Goal: Transaction & Acquisition: Book appointment/travel/reservation

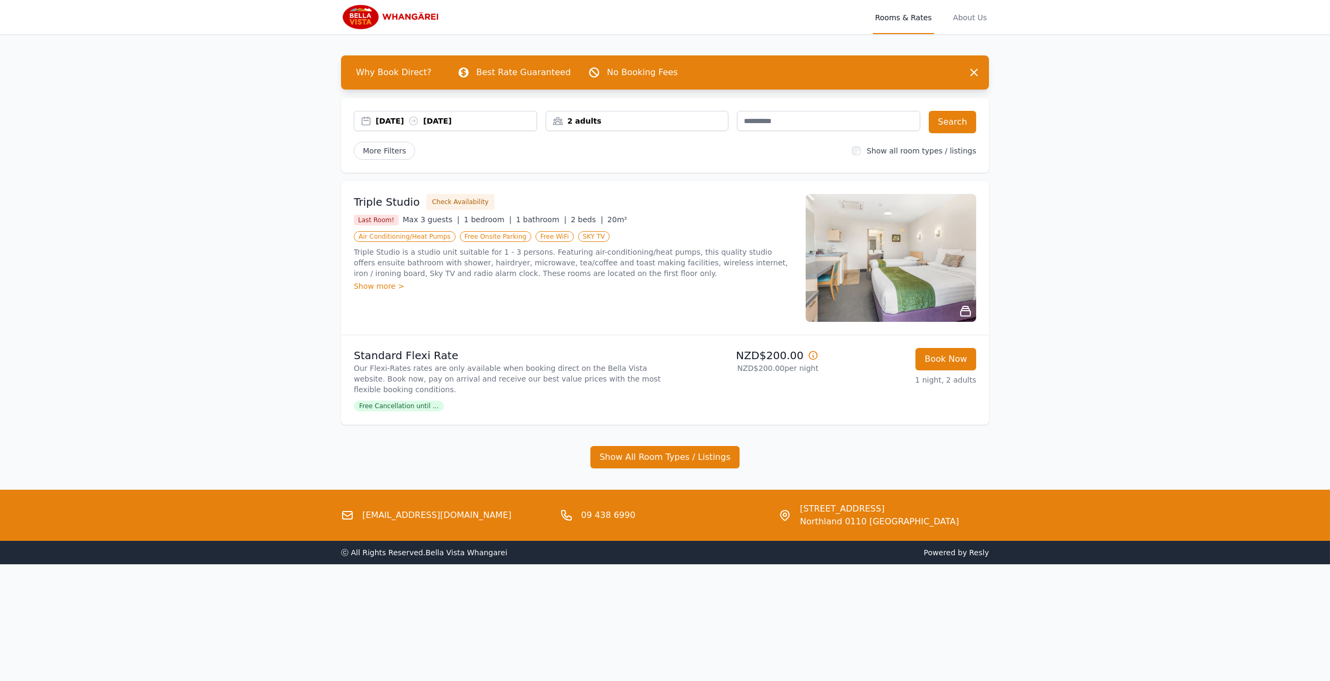
click at [408, 14] on img at bounding box center [392, 17] width 102 height 26
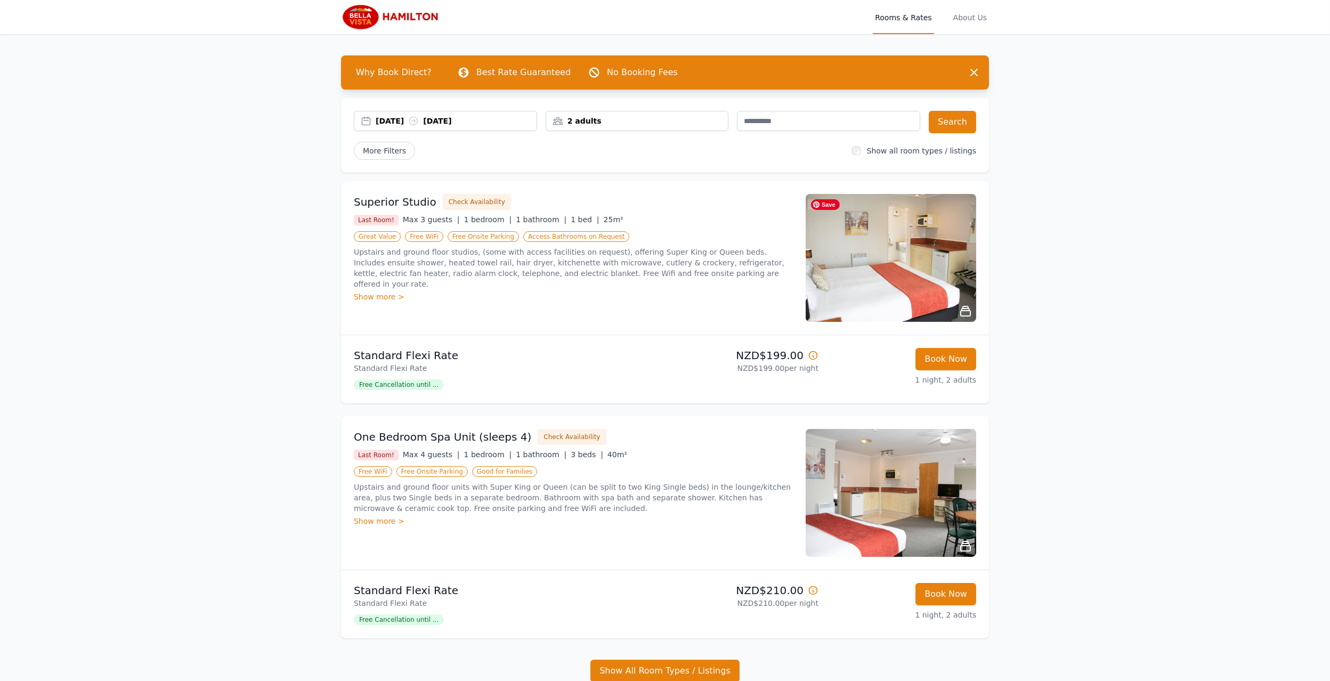
click at [867, 263] on img at bounding box center [891, 258] width 171 height 128
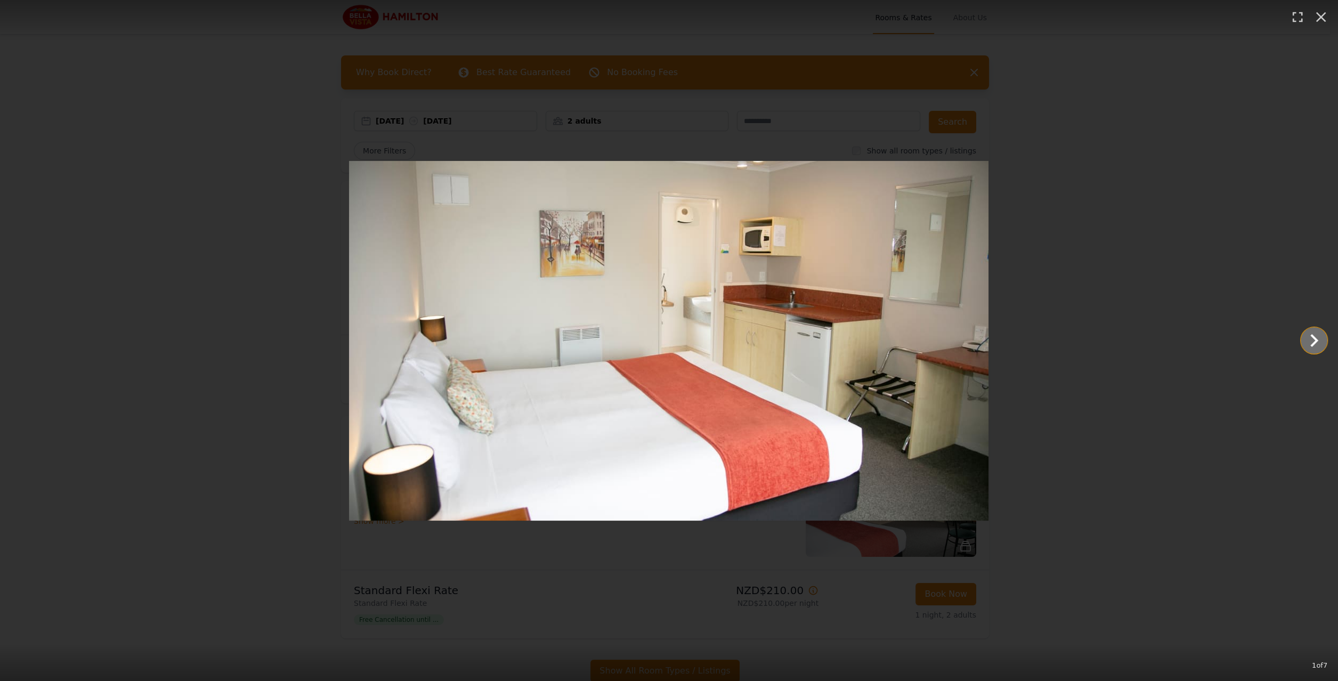
click at [1318, 346] on icon "Show slide 2 of 7" at bounding box center [1315, 341] width 26 height 26
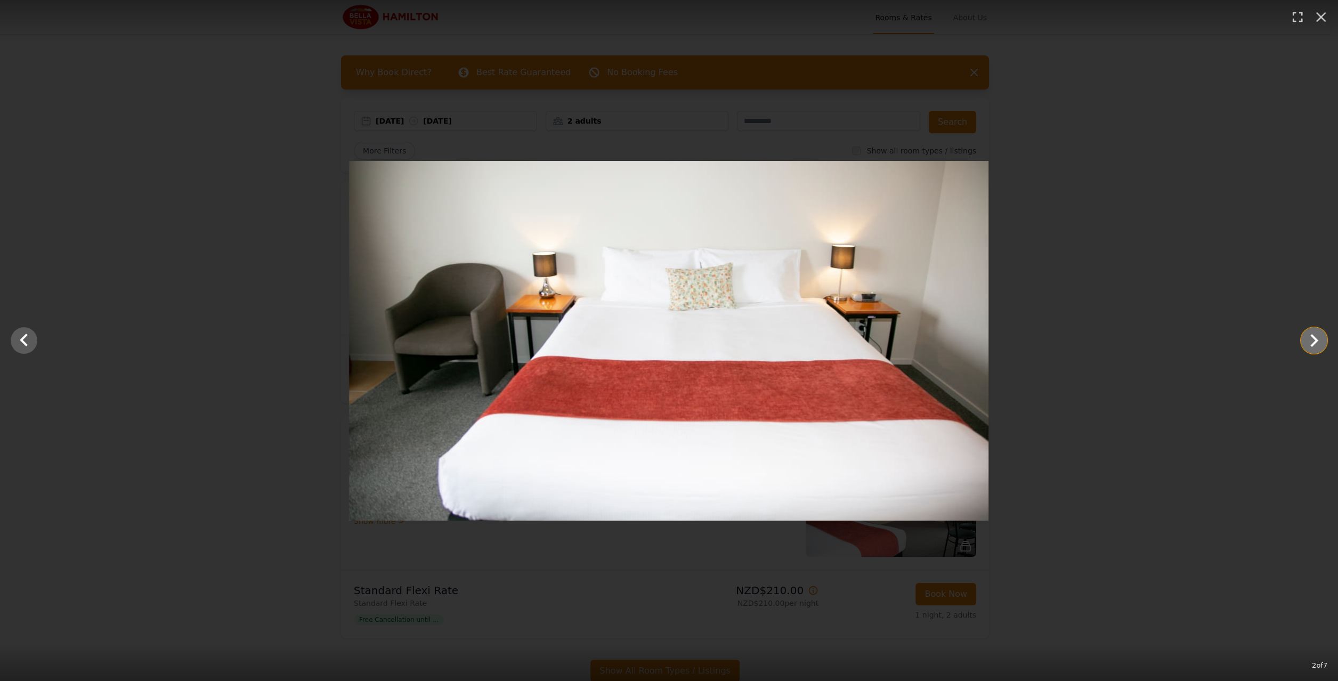
click at [1318, 346] on icon "Show slide 3 of 7" at bounding box center [1315, 341] width 26 height 26
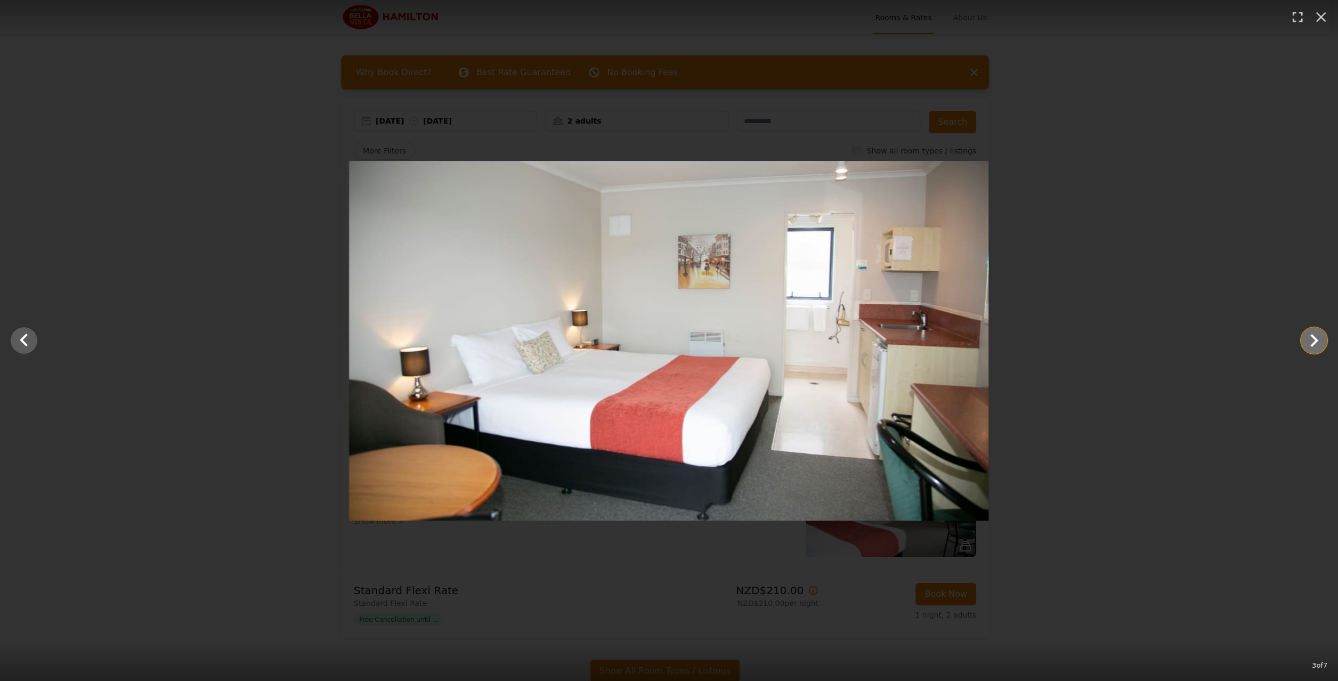
click at [1318, 346] on icon "Show slide 4 of 7" at bounding box center [1315, 341] width 26 height 26
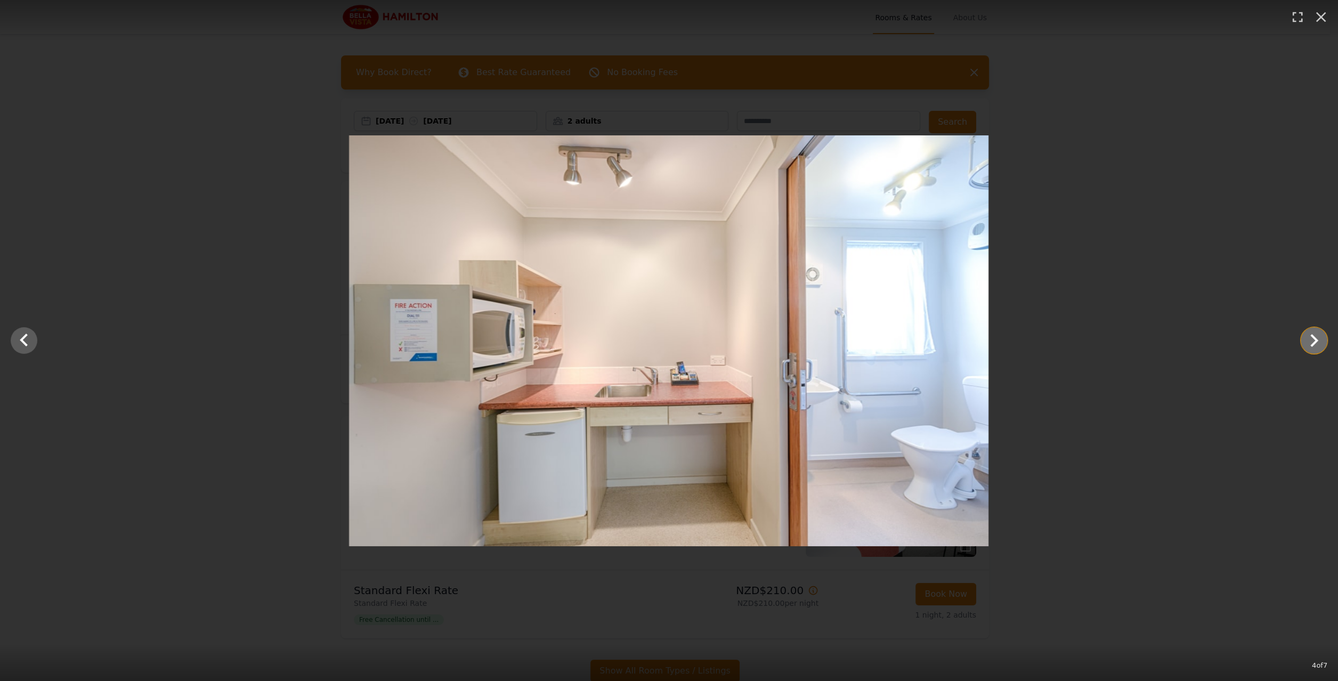
click at [1318, 346] on icon "Show slide 5 of 7" at bounding box center [1315, 341] width 26 height 26
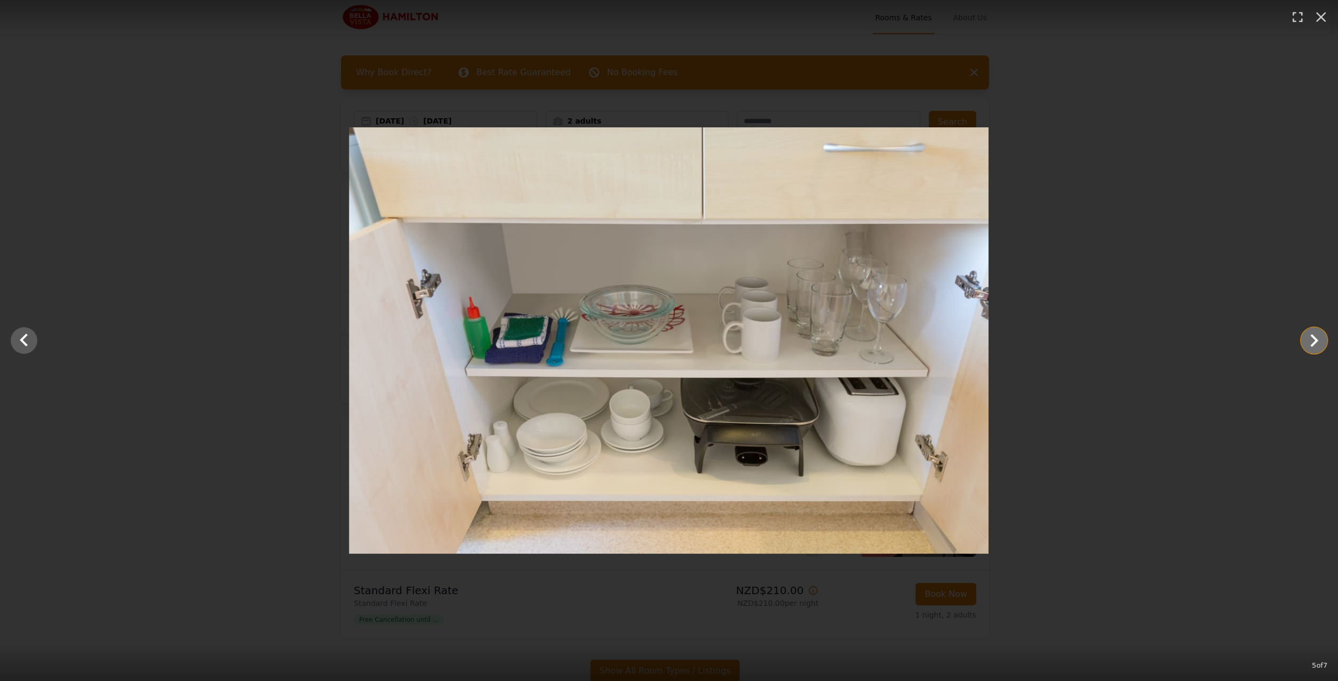
click at [1318, 346] on icon "Show slide 6 of 7" at bounding box center [1315, 341] width 26 height 26
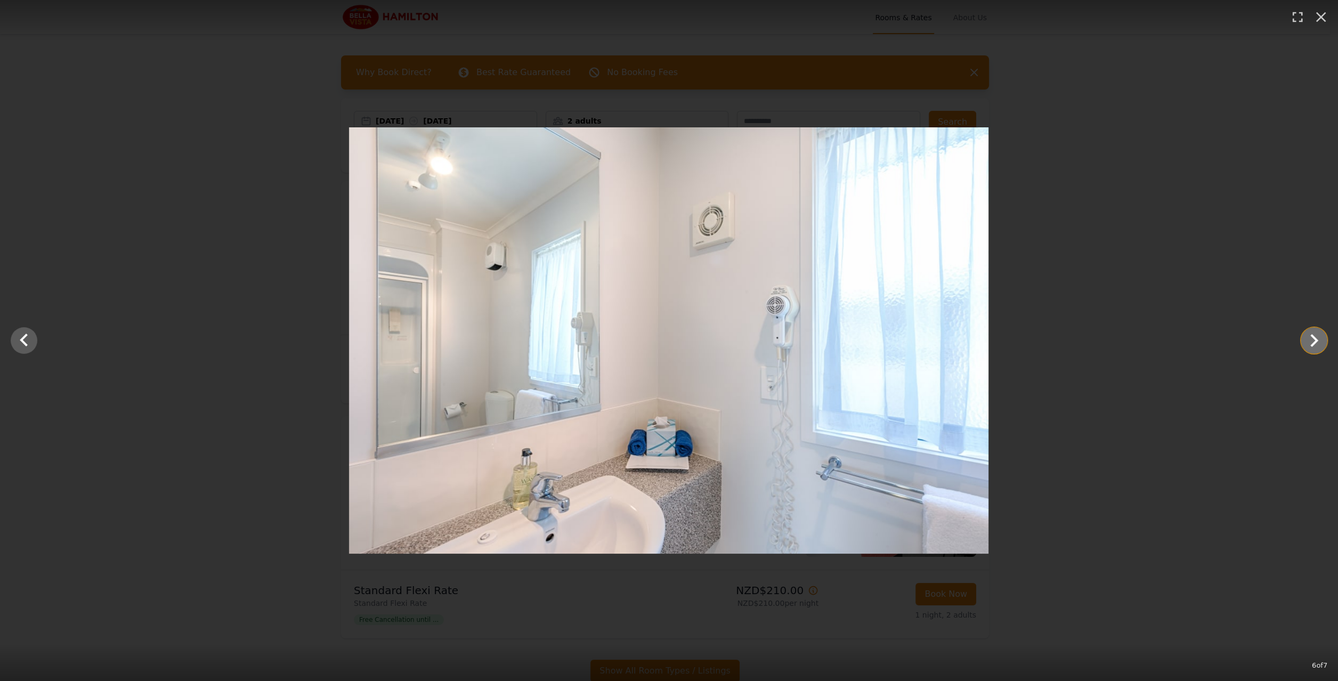
click at [1318, 346] on icon "Show slide 7 of 7" at bounding box center [1315, 341] width 26 height 26
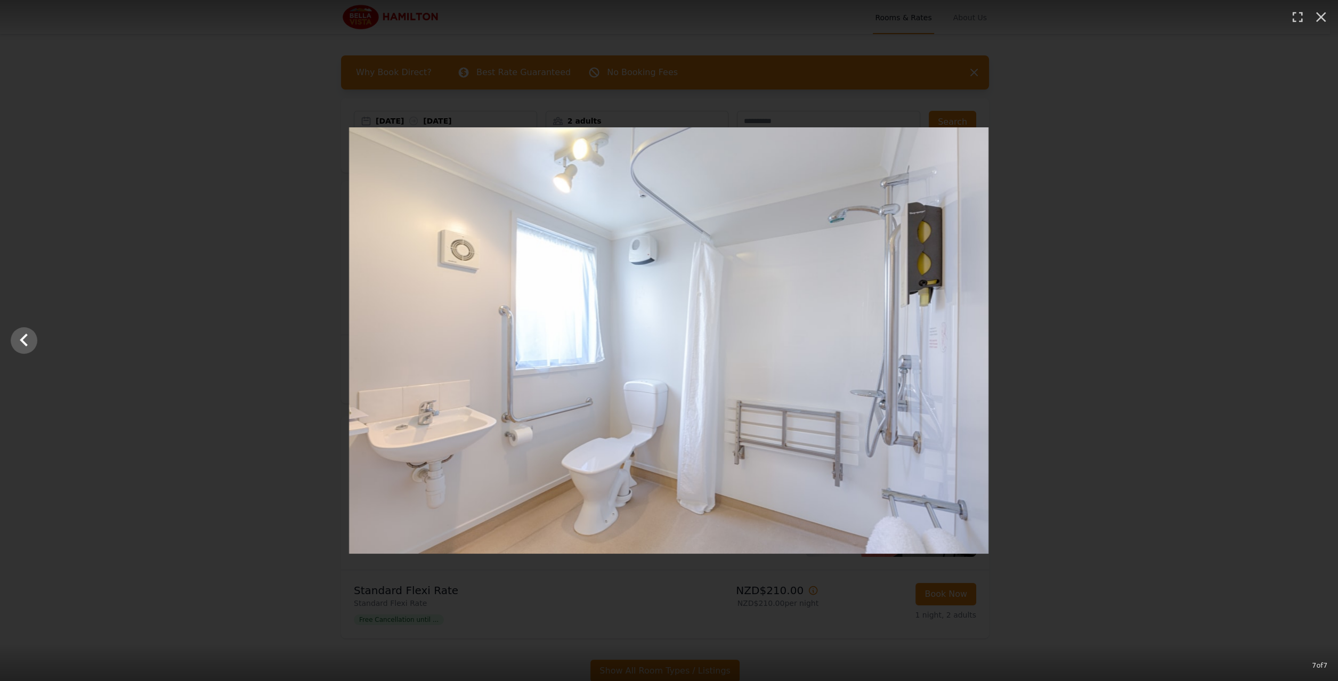
click at [1318, 346] on div at bounding box center [669, 340] width 1338 height 426
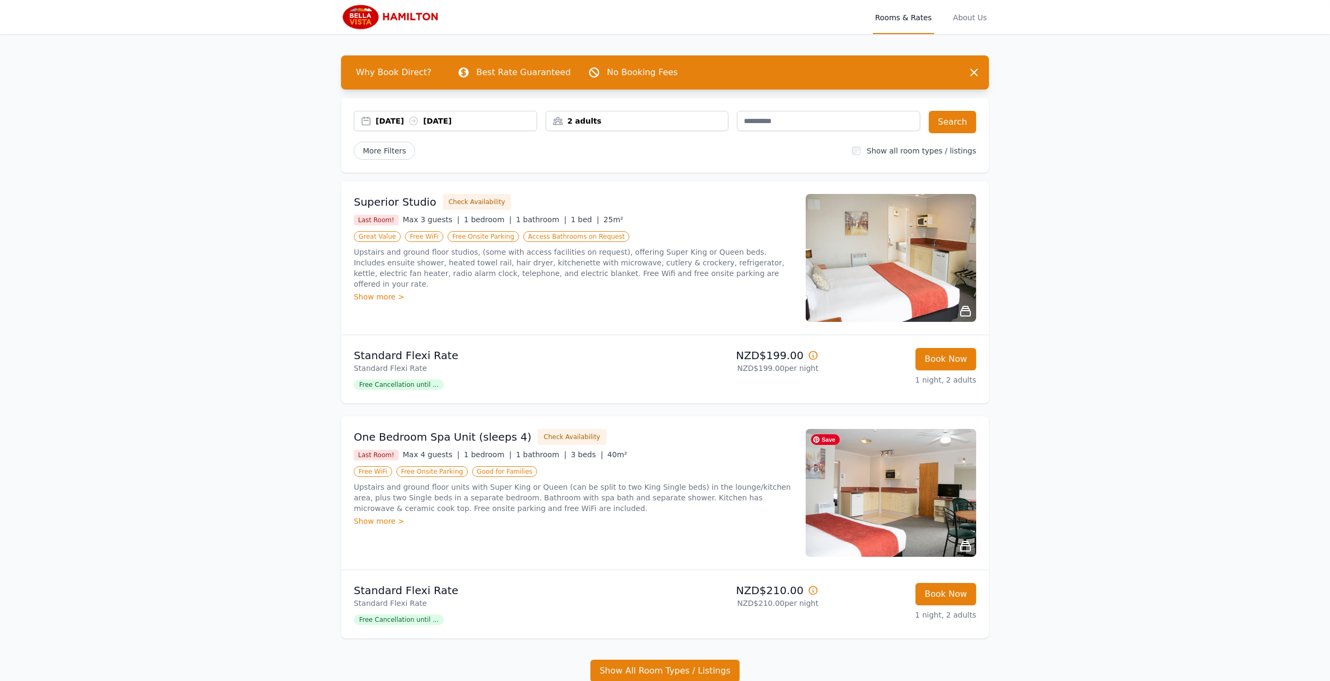
click at [891, 488] on img at bounding box center [891, 493] width 171 height 128
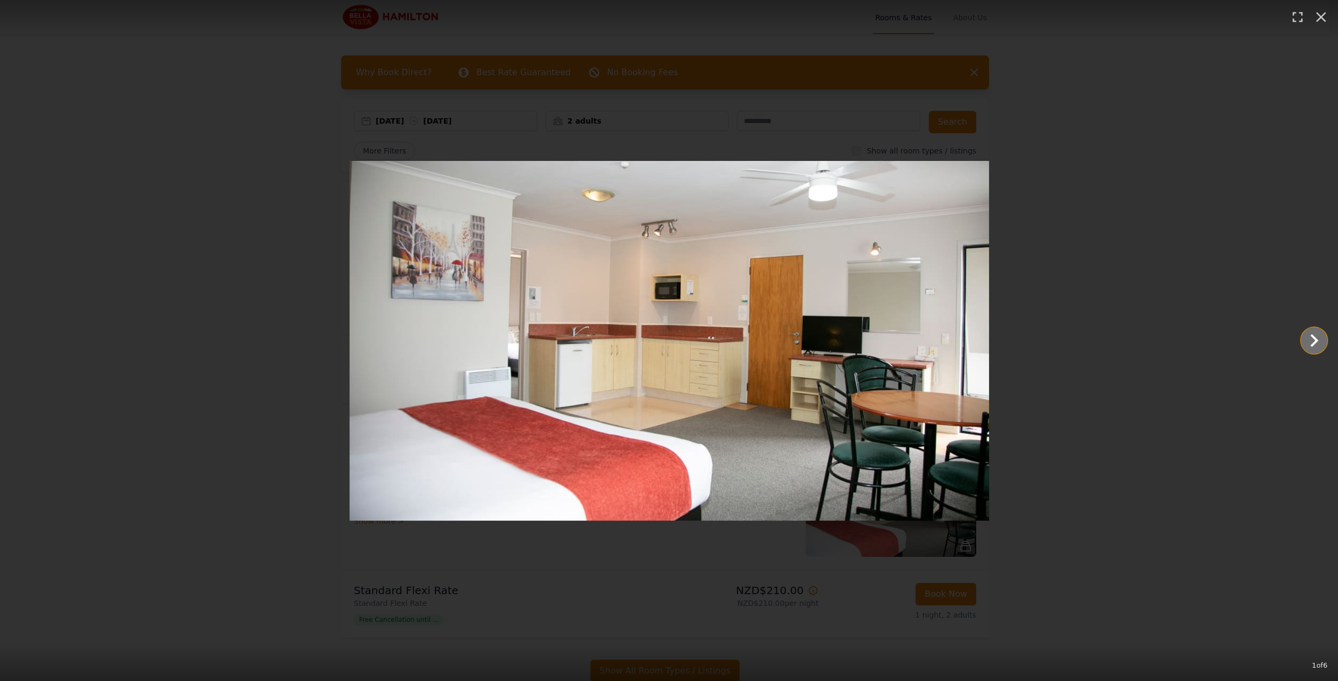
click at [1312, 345] on icon "Show slide 2 of 6" at bounding box center [1315, 340] width 8 height 13
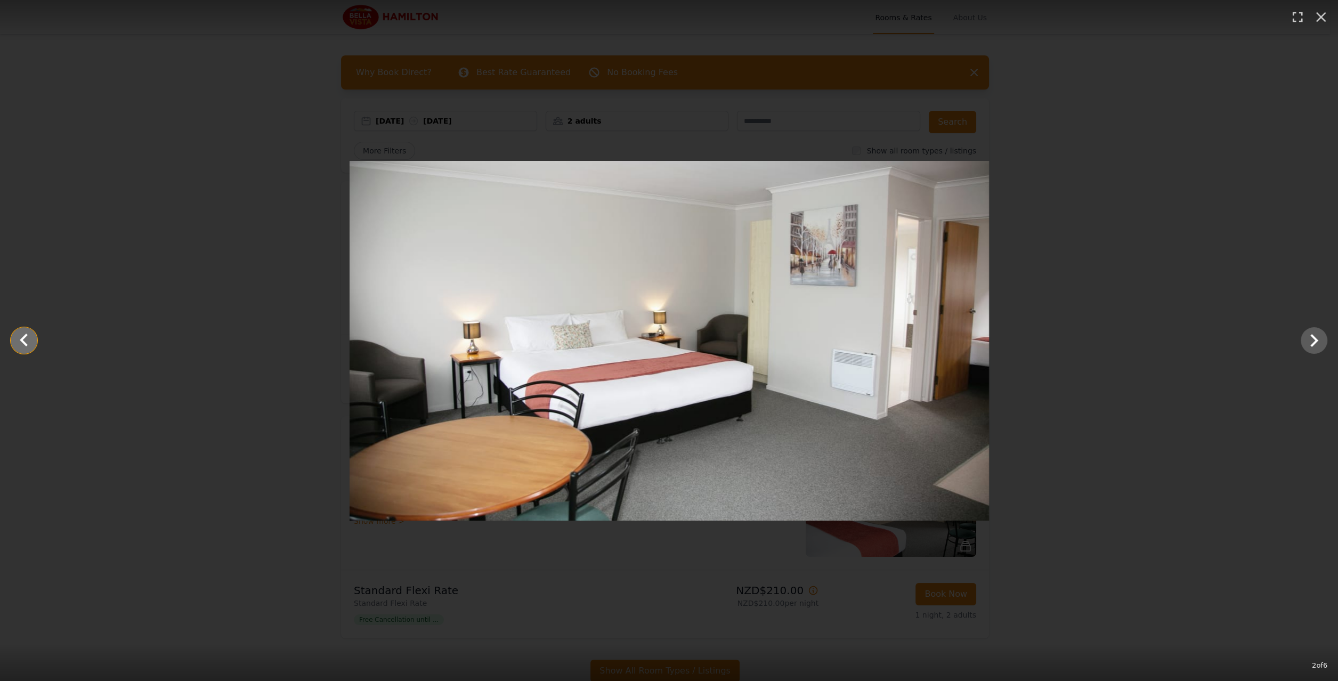
click at [29, 346] on icon "Show slide 1 of 6" at bounding box center [24, 341] width 26 height 26
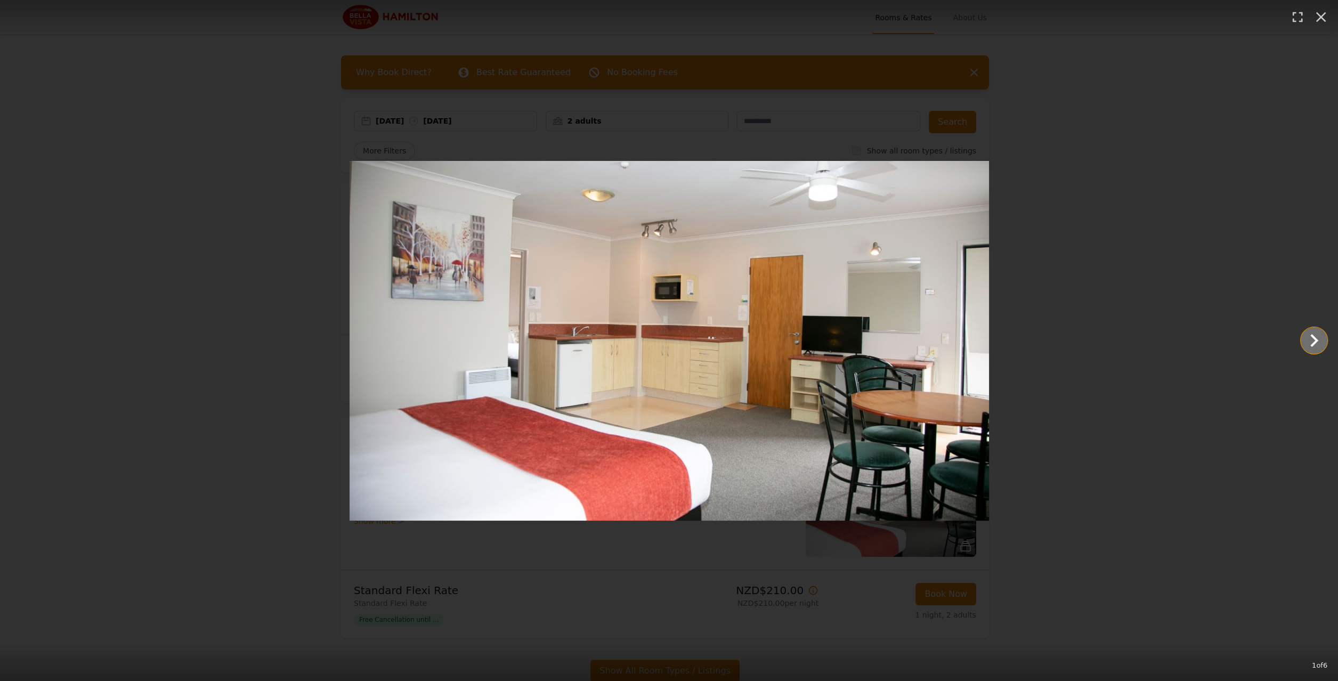
click at [1314, 340] on icon "Show slide 2 of 6" at bounding box center [1315, 341] width 26 height 26
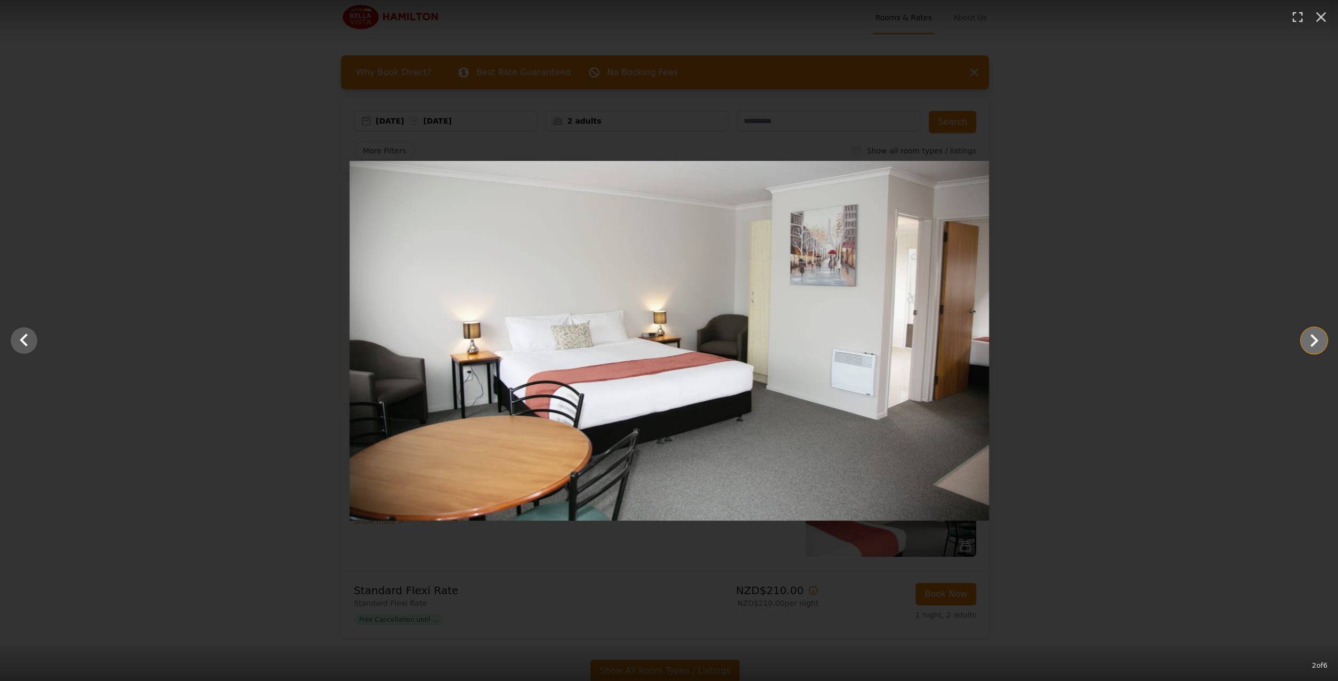
click at [1314, 340] on icon "Show slide 3 of 6" at bounding box center [1315, 341] width 26 height 26
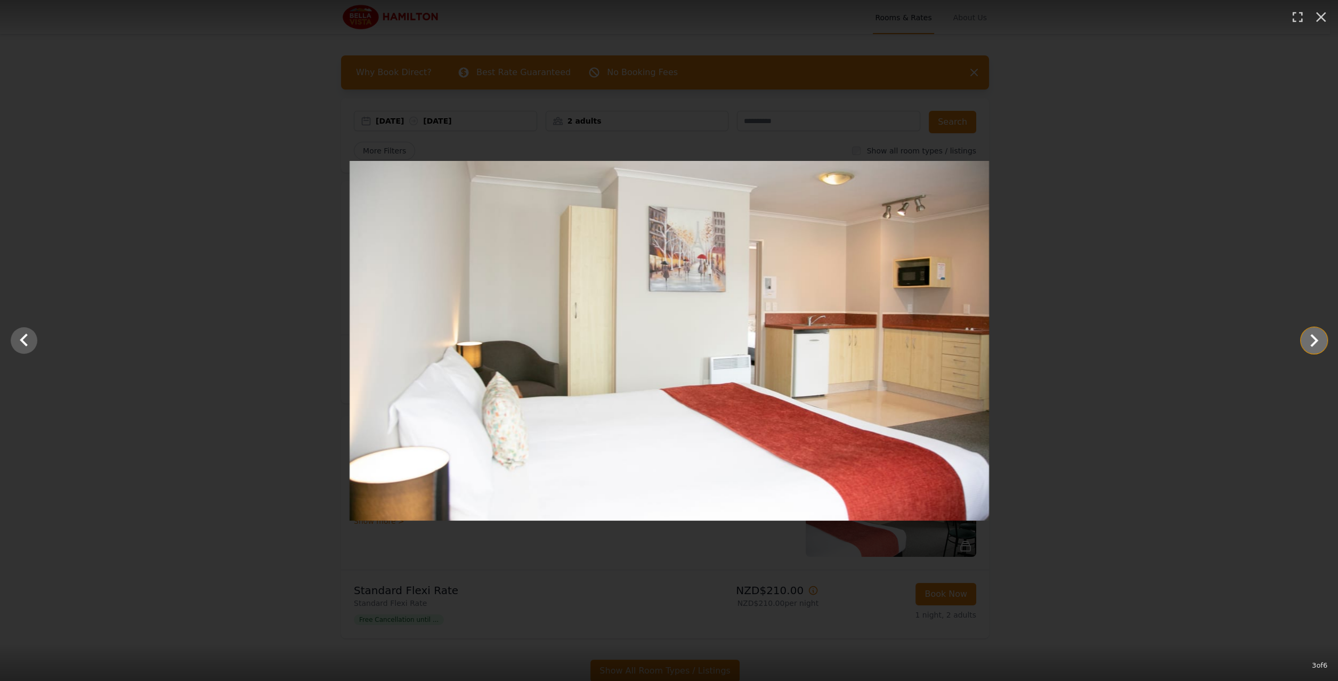
click at [1314, 340] on icon "Show slide 4 of 6" at bounding box center [1315, 341] width 26 height 26
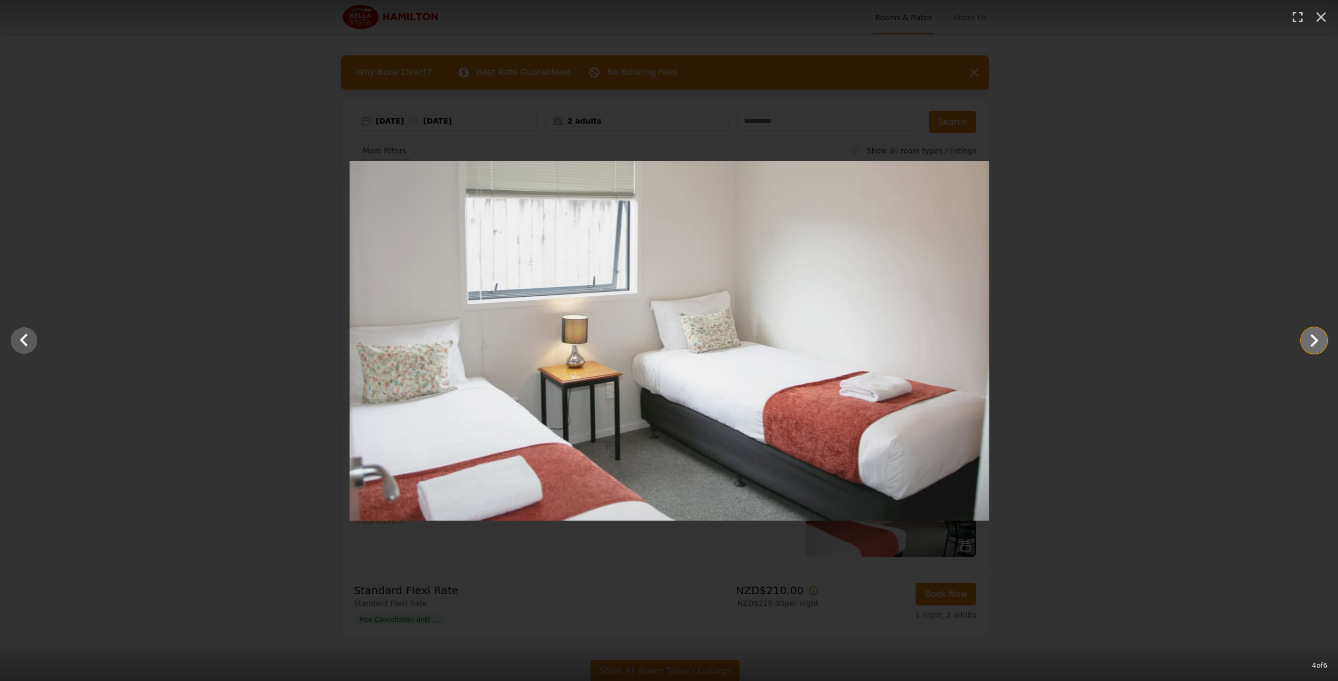
click at [1314, 340] on icon "Show slide 5 of 6" at bounding box center [1315, 341] width 26 height 26
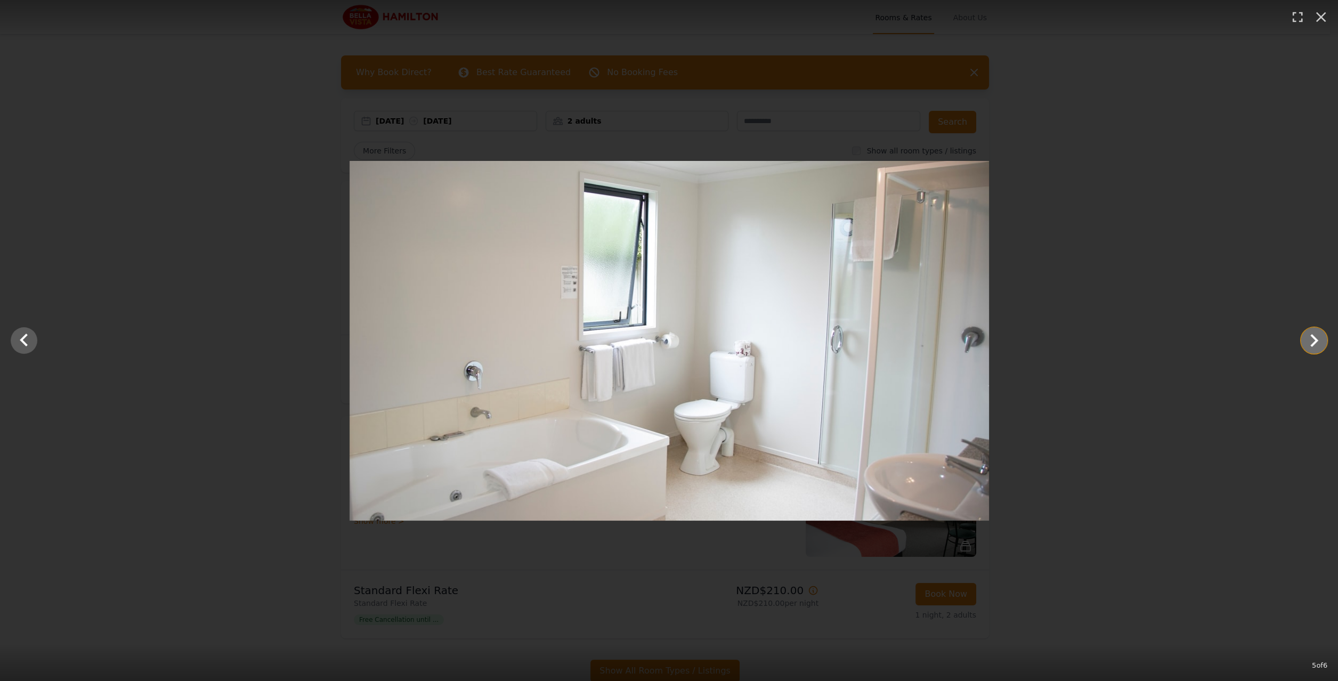
click at [1314, 340] on icon "Show slide 6 of 6" at bounding box center [1315, 341] width 26 height 26
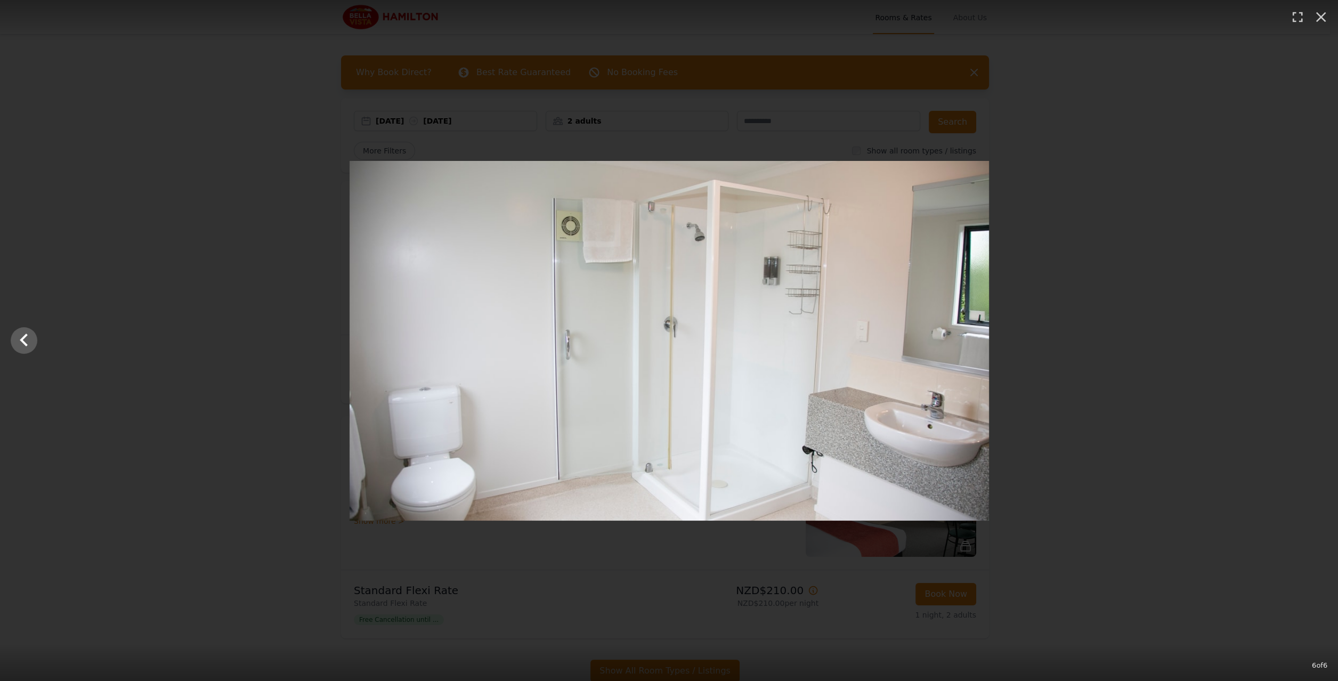
click at [1314, 340] on div at bounding box center [669, 341] width 1338 height 360
